Goal: Task Accomplishment & Management: Use online tool/utility

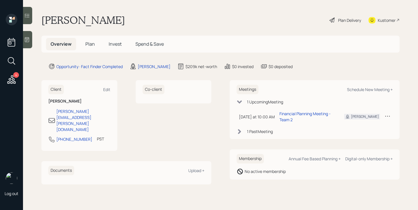
click at [89, 43] on span "Plan" at bounding box center [89, 44] width 9 height 6
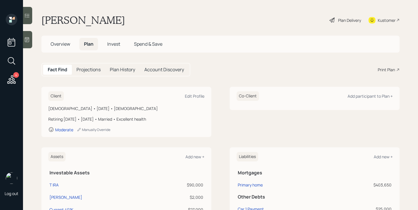
click at [390, 69] on div "Print Plan" at bounding box center [385, 70] width 17 height 6
